Goal: Find specific page/section: Find specific page/section

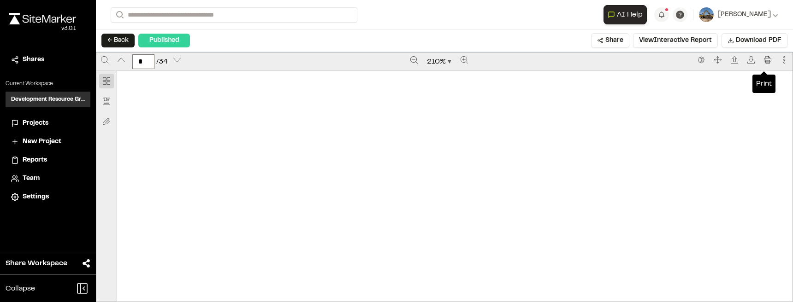
scroll to position [3319, 0]
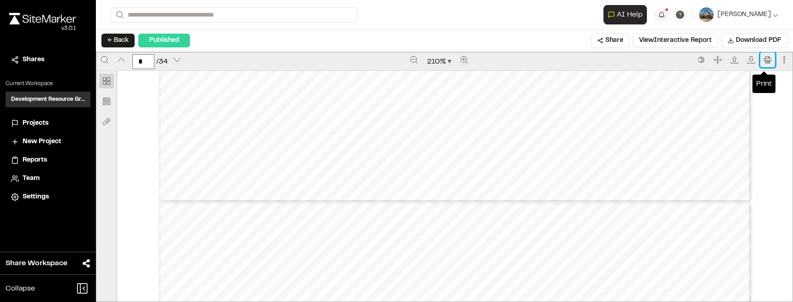
type input "*"
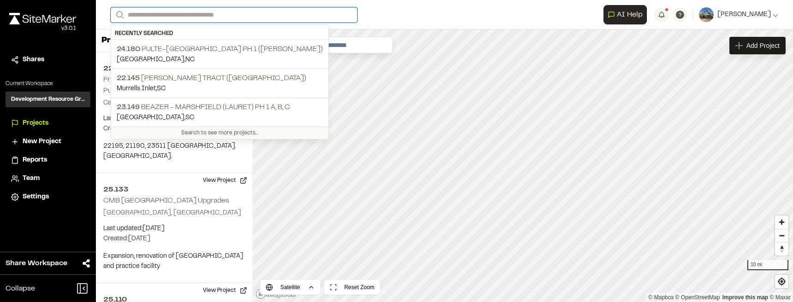
click at [207, 12] on input "Search" at bounding box center [234, 14] width 247 height 15
click at [236, 23] on div "**********" at bounding box center [445, 15] width 668 height 30
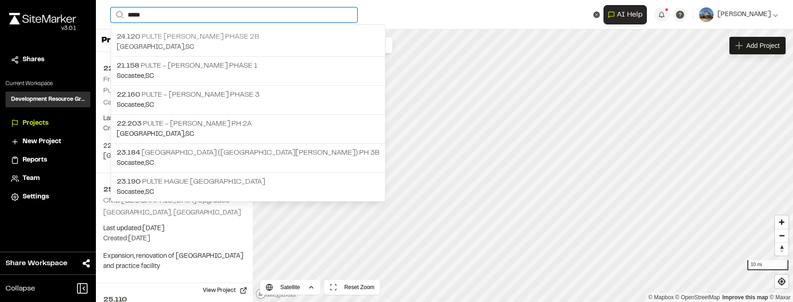
type input "*****"
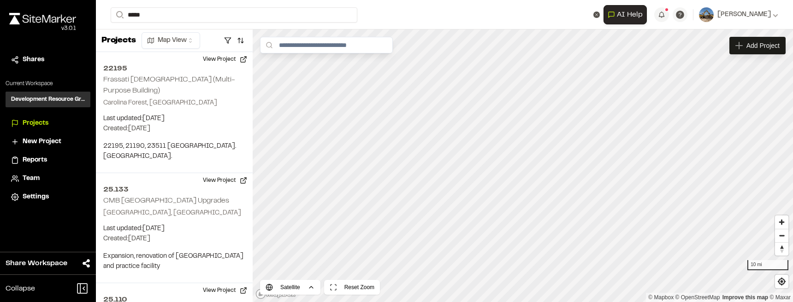
click at [222, 40] on p "24.120 Pulte Hague Marina Phase 2B" at bounding box center [248, 36] width 263 height 11
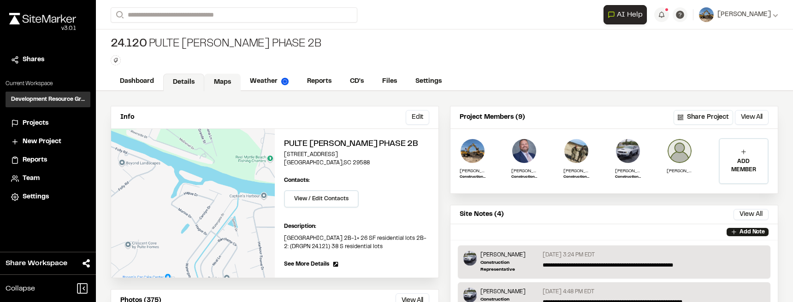
click at [225, 87] on link "Maps" at bounding box center [222, 83] width 36 height 18
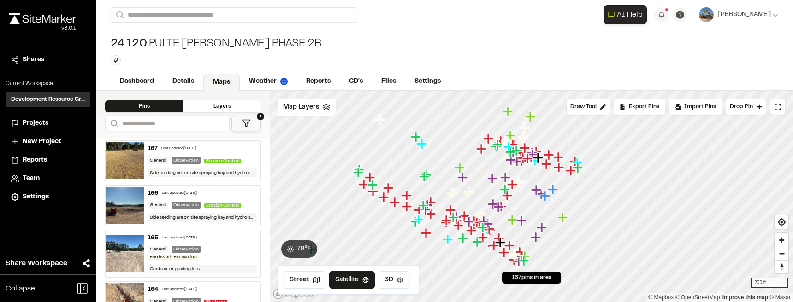
click at [153, 168] on div "167 Last updated Sep 15, 2025 General Observation Erosion Control Side seeding …" at bounding box center [202, 161] width 116 height 40
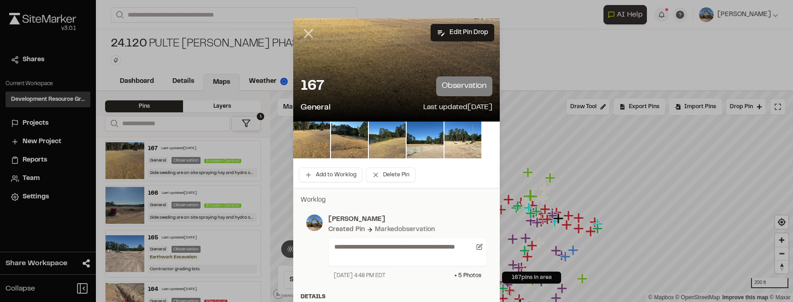
click at [309, 34] on icon at bounding box center [309, 34] width 16 height 16
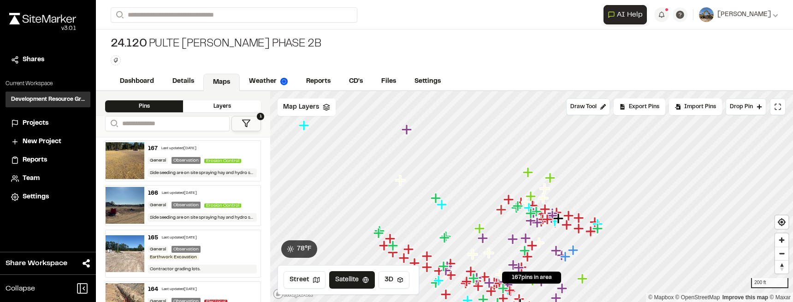
click at [255, 122] on button "1" at bounding box center [246, 123] width 30 height 15
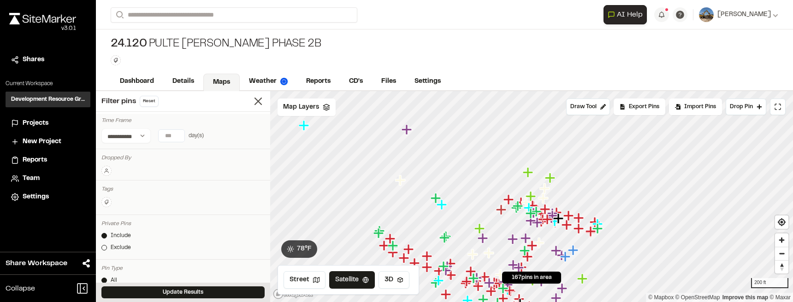
click at [175, 133] on input "*" at bounding box center [172, 136] width 26 height 12
click at [140, 153] on button "7 days" at bounding box center [140, 154] width 24 height 15
type input "*"
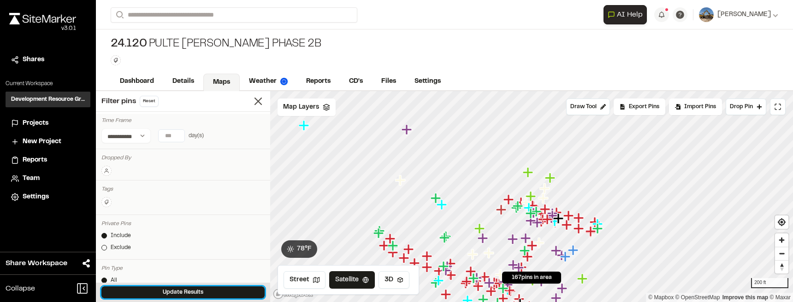
click at [214, 294] on button "Update Results" at bounding box center [182, 293] width 163 height 12
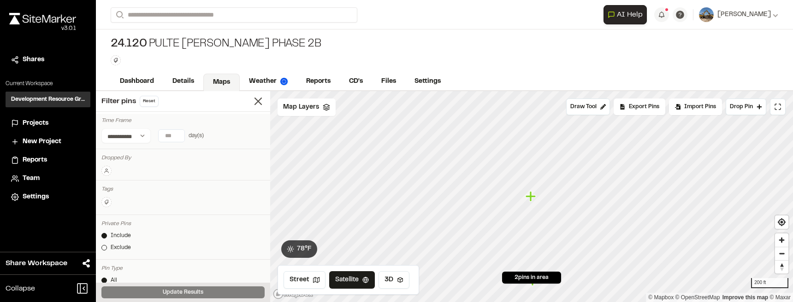
click at [533, 201] on icon "Map marker" at bounding box center [532, 197] width 12 height 12
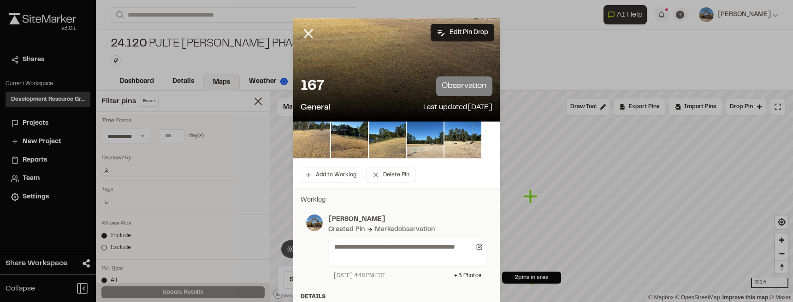
click at [318, 143] on img at bounding box center [311, 140] width 37 height 37
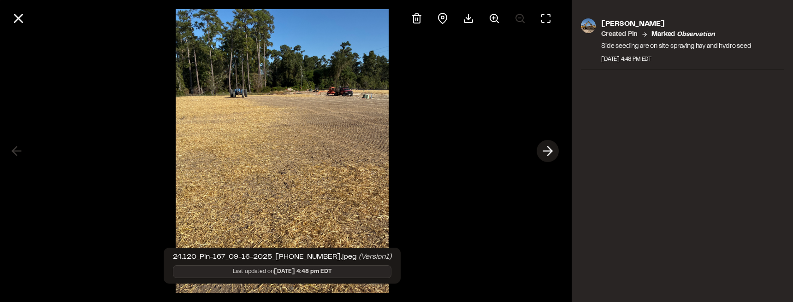
click at [551, 154] on icon at bounding box center [547, 151] width 15 height 16
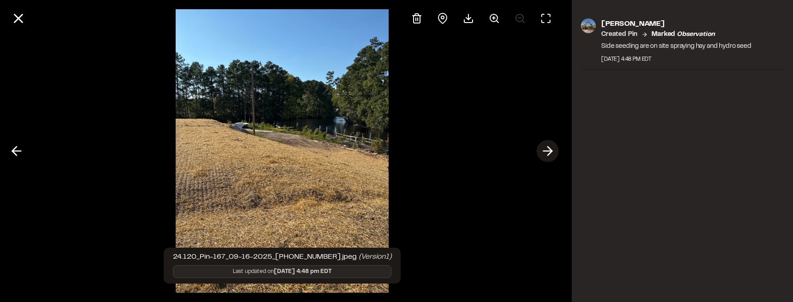
click at [551, 154] on icon at bounding box center [547, 151] width 15 height 16
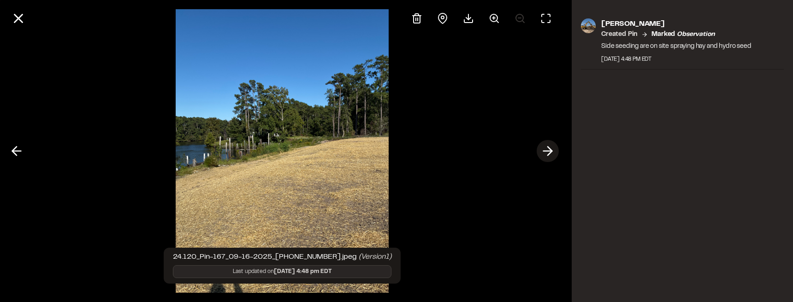
click at [551, 154] on icon at bounding box center [547, 151] width 15 height 16
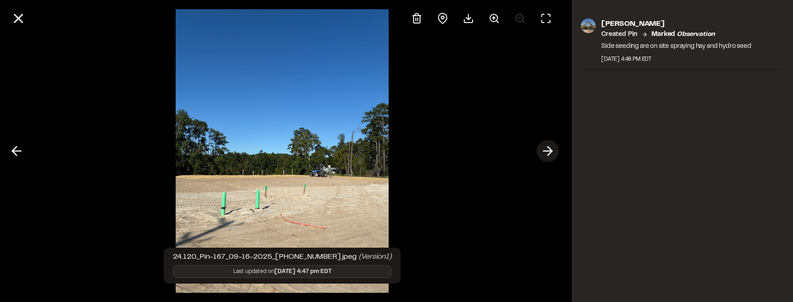
click at [551, 154] on icon at bounding box center [547, 151] width 15 height 16
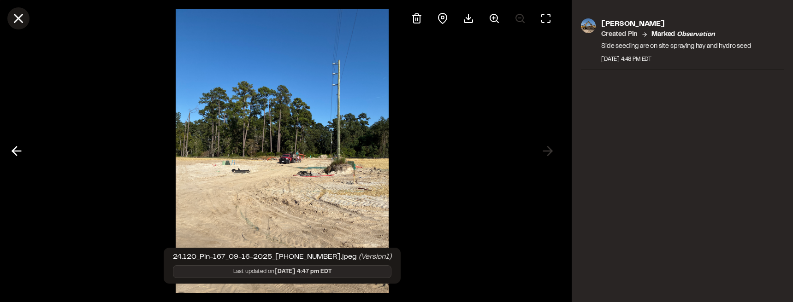
click at [27, 21] on button at bounding box center [18, 18] width 22 height 22
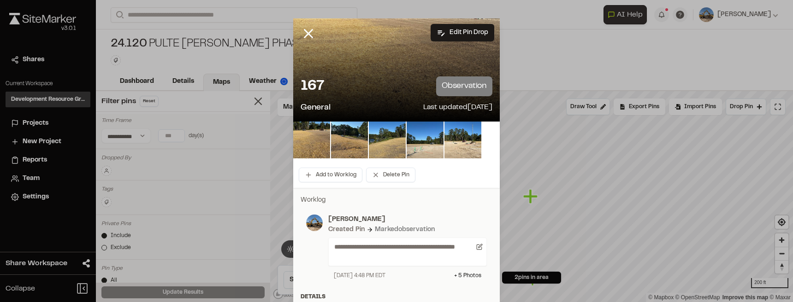
click at [322, 38] on div at bounding box center [315, 40] width 44 height 44
